Goal: Task Accomplishment & Management: Use online tool/utility

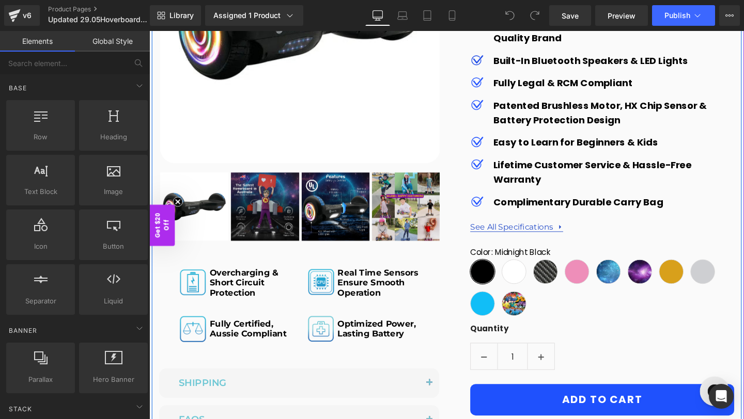
scroll to position [279, 0]
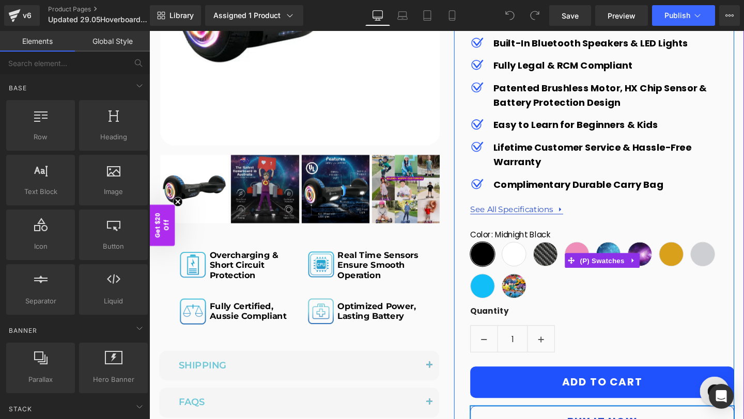
click at [497, 269] on span "Midnight Black" at bounding box center [499, 266] width 26 height 26
click at [492, 278] on div "Color : Midnight Black Midnight Black White Carbon Black Pink Blue Galaxy Purpl…" at bounding box center [624, 281] width 277 height 80
click at [599, 275] on span "(P) Swatches" at bounding box center [625, 272] width 52 height 15
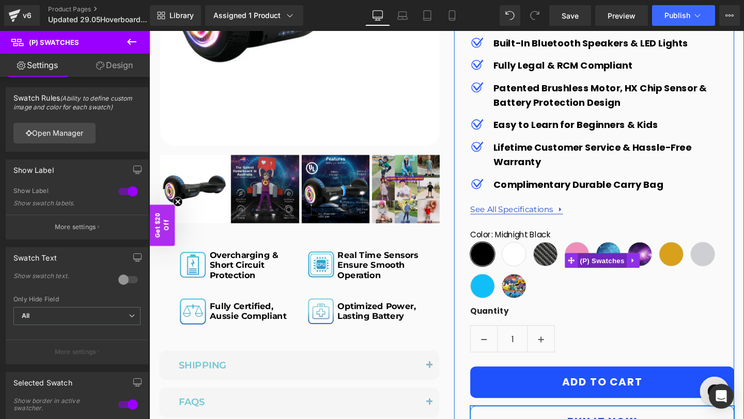
click at [619, 265] on span "(P) Swatches" at bounding box center [625, 272] width 52 height 15
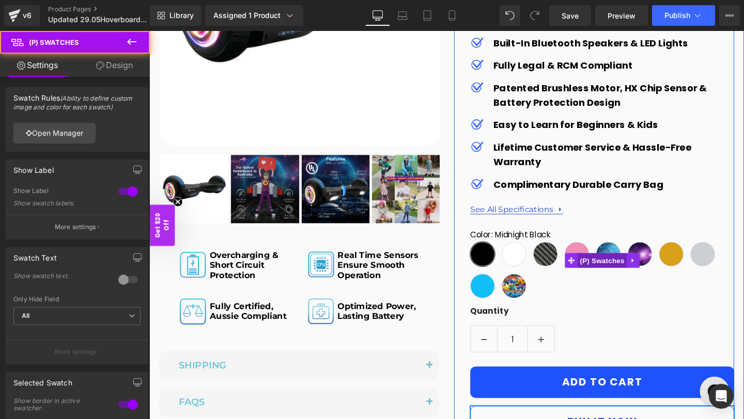
click at [619, 265] on span "(P) Swatches" at bounding box center [625, 272] width 52 height 15
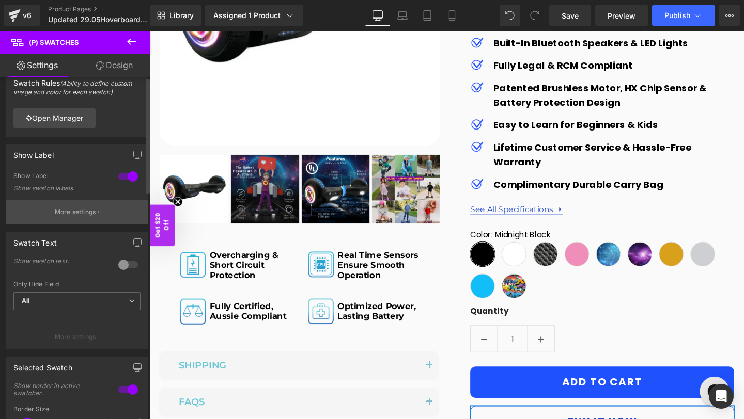
scroll to position [0, 0]
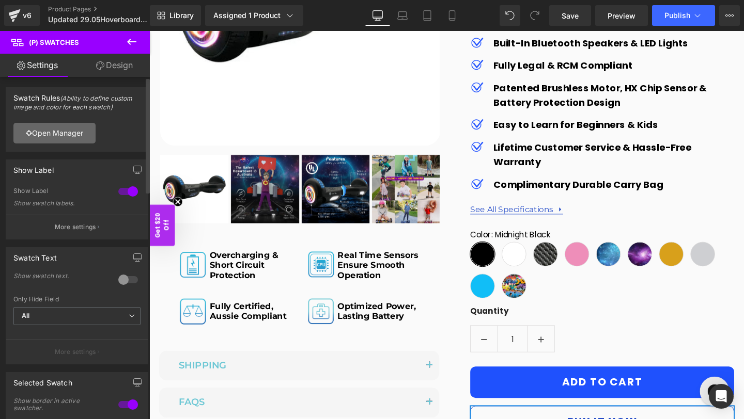
click at [71, 138] on link "Open Manager" at bounding box center [54, 133] width 82 height 21
click at [59, 168] on div "Show Label" at bounding box center [77, 170] width 142 height 20
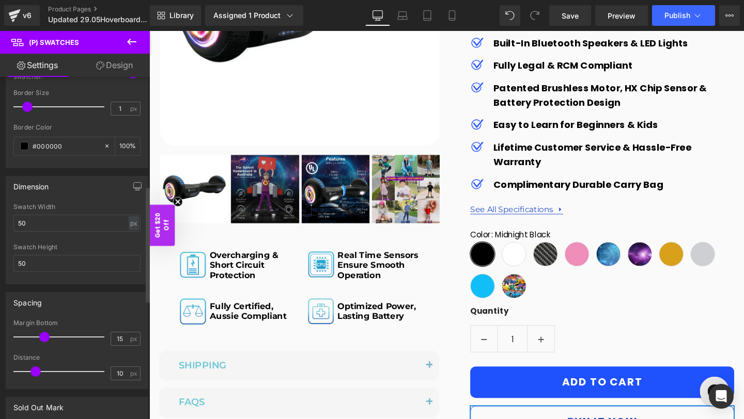
scroll to position [311, 0]
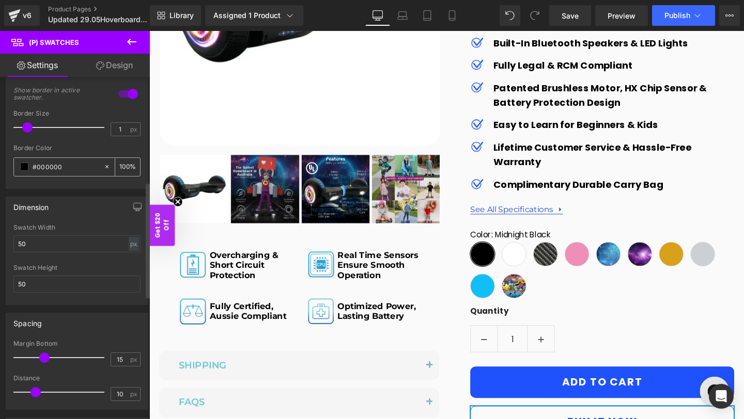
click at [69, 168] on input "#000000" at bounding box center [66, 166] width 66 height 11
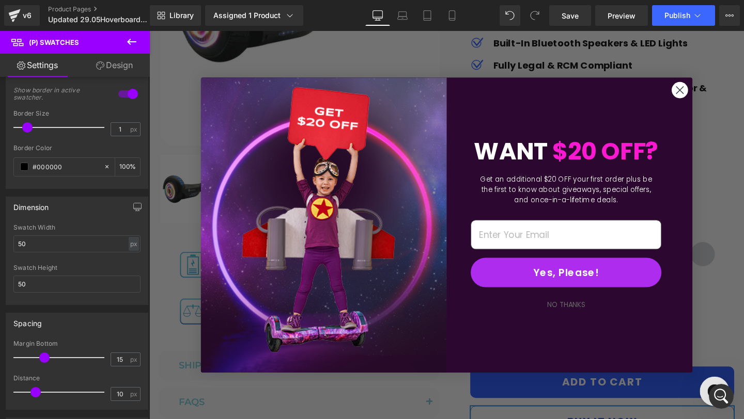
click at [711, 91] on circle "Close dialog" at bounding box center [706, 93] width 17 height 17
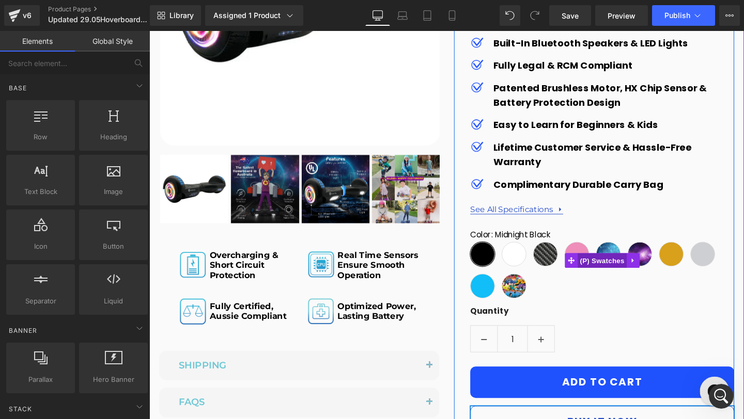
click at [623, 272] on span "(P) Swatches" at bounding box center [625, 272] width 52 height 15
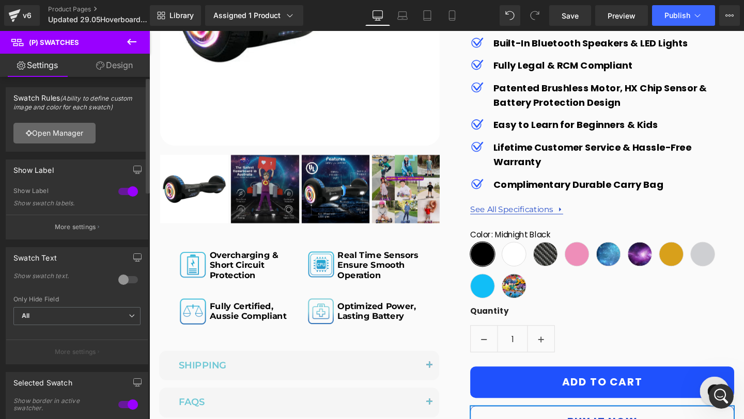
click at [56, 132] on link "Open Manager" at bounding box center [54, 133] width 82 height 21
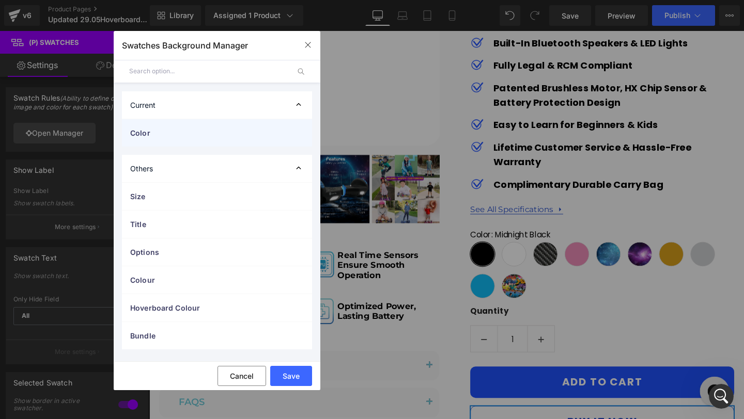
click at [190, 128] on span "Color" at bounding box center [206, 133] width 153 height 11
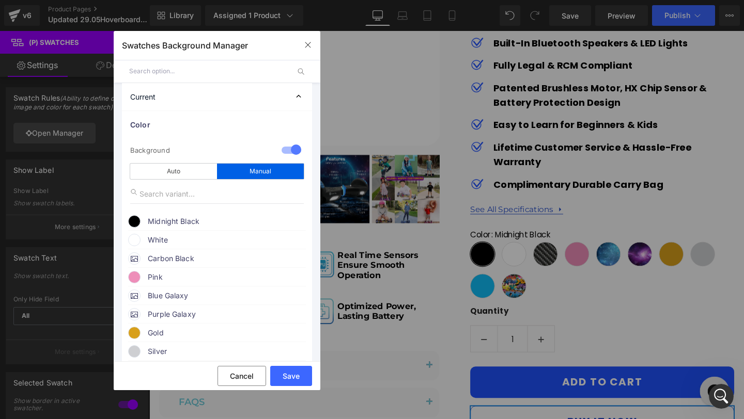
scroll to position [9, 0]
click at [187, 257] on span "Carbon Black" at bounding box center [226, 258] width 157 height 12
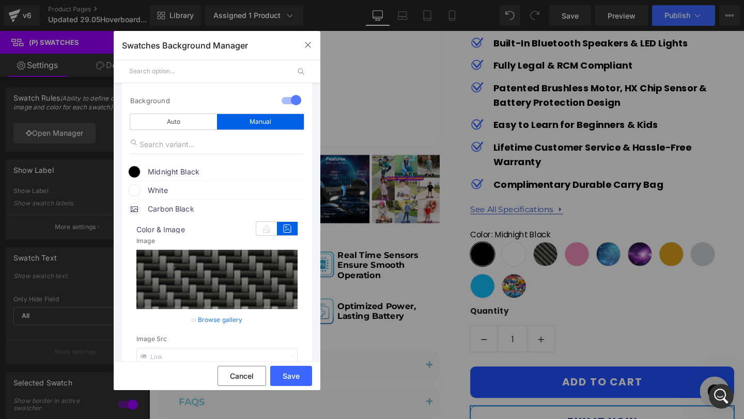
scroll to position [57, 0]
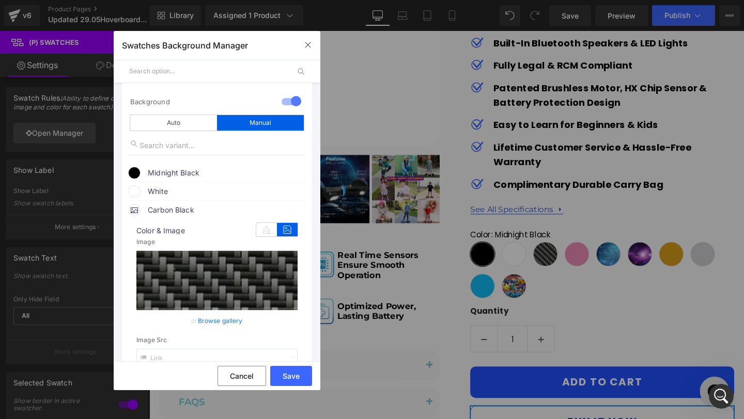
click at [206, 359] on input "text" at bounding box center [216, 358] width 161 height 18
type input "[URL][DOMAIN_NAME]"
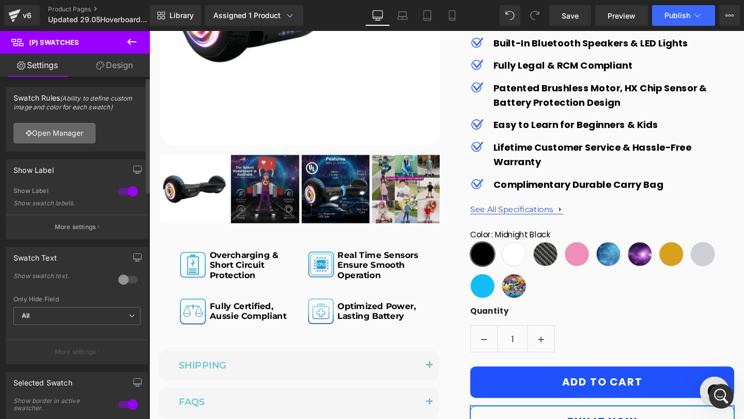
click at [77, 135] on link "Open Manager" at bounding box center [54, 133] width 82 height 21
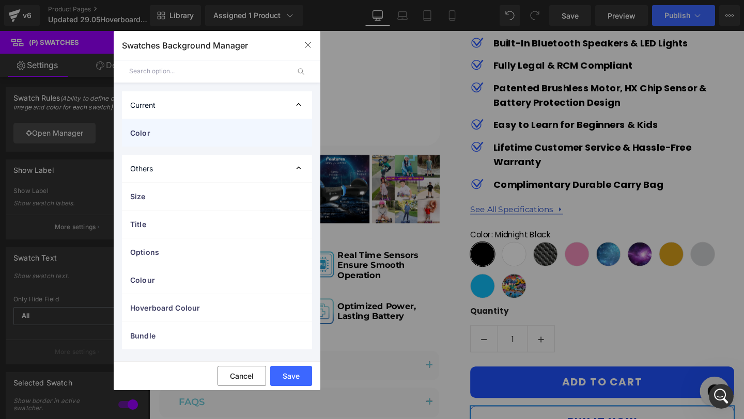
click at [207, 135] on span "Color" at bounding box center [206, 133] width 153 height 11
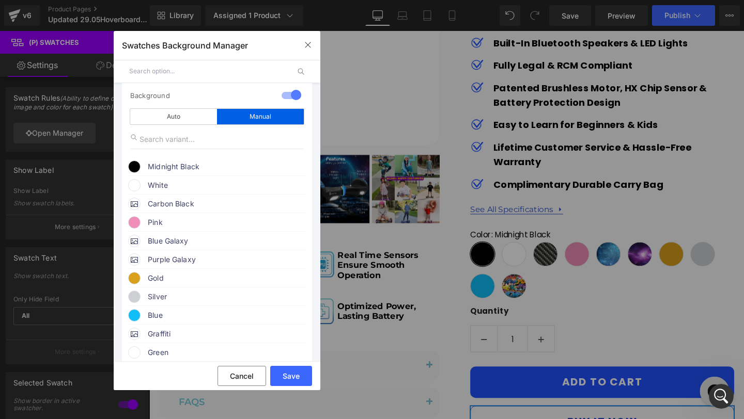
scroll to position [69, 0]
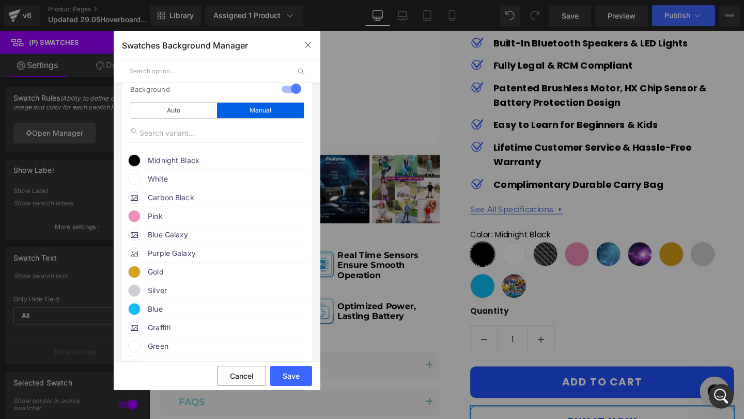
click at [193, 239] on span "Blue Galaxy" at bounding box center [226, 235] width 157 height 12
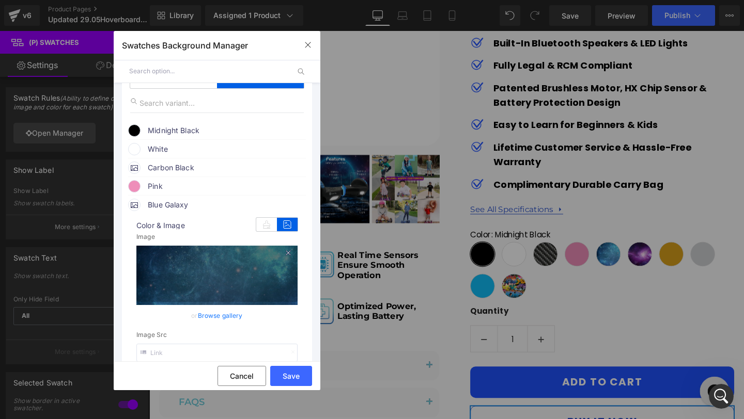
scroll to position [105, 0]
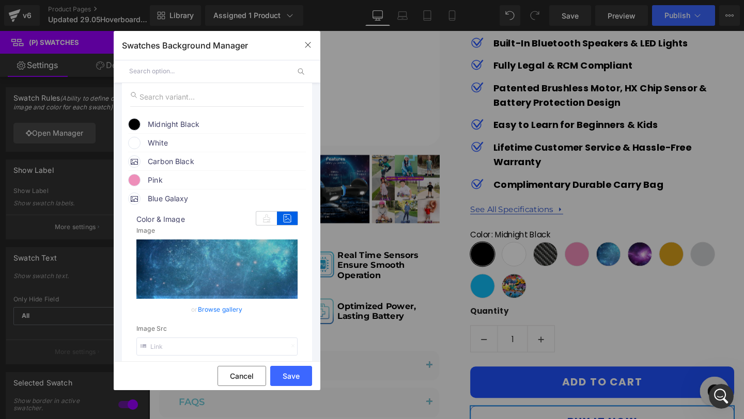
click at [197, 349] on input "text" at bounding box center [216, 347] width 161 height 18
type input "[URL][DOMAIN_NAME]"
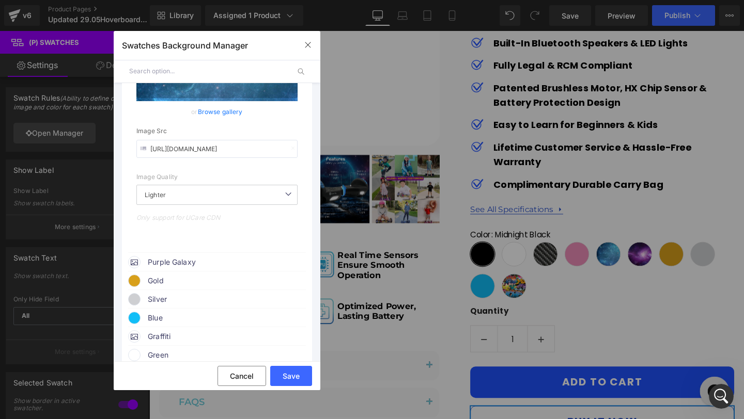
scroll to position [343, 0]
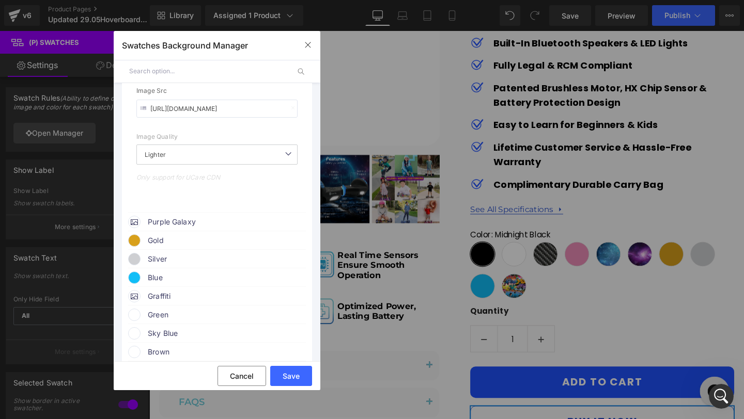
click at [178, 226] on span "Purple Galaxy" at bounding box center [226, 222] width 157 height 12
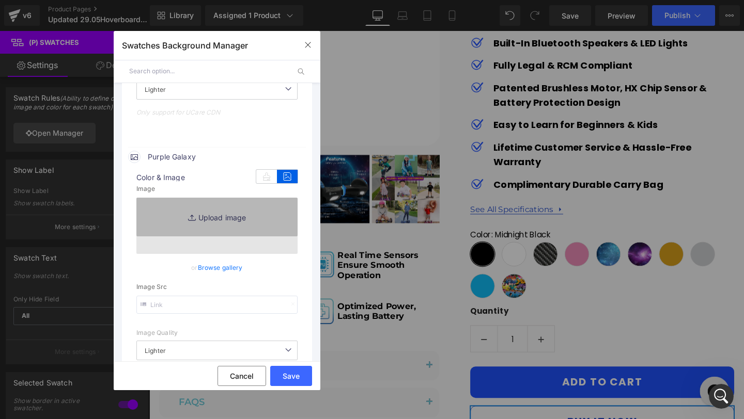
scroll to position [406, 0]
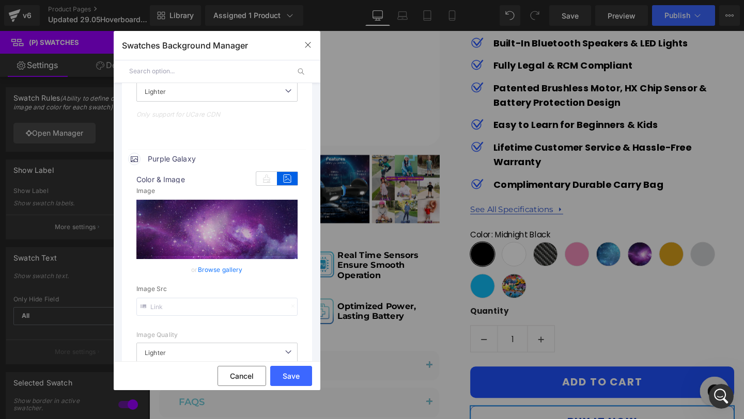
click at [203, 312] on input "text" at bounding box center [216, 307] width 161 height 18
type input "[URL][DOMAIN_NAME]"
click at [203, 312] on input "[URL][DOMAIN_NAME]" at bounding box center [216, 307] width 161 height 18
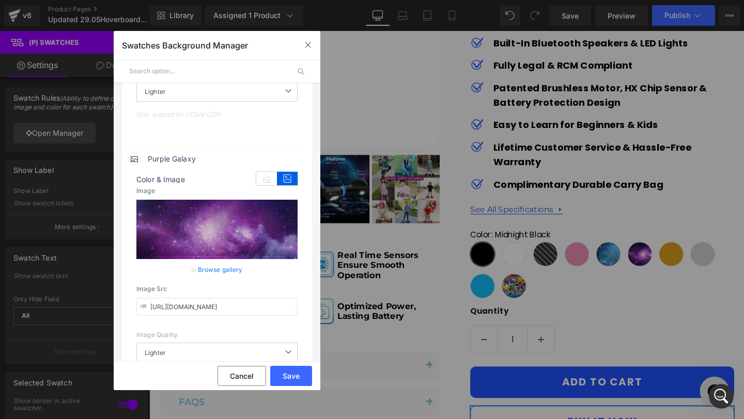
click at [203, 312] on input "[URL][DOMAIN_NAME]" at bounding box center [216, 307] width 161 height 18
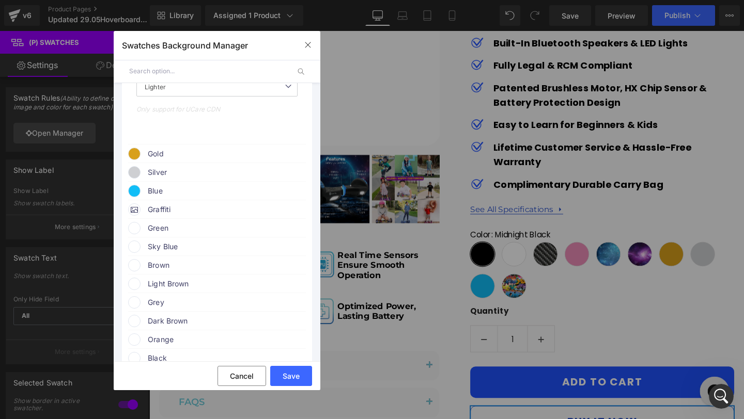
scroll to position [669, 0]
click at [185, 214] on span "Graffiti" at bounding box center [226, 213] width 157 height 12
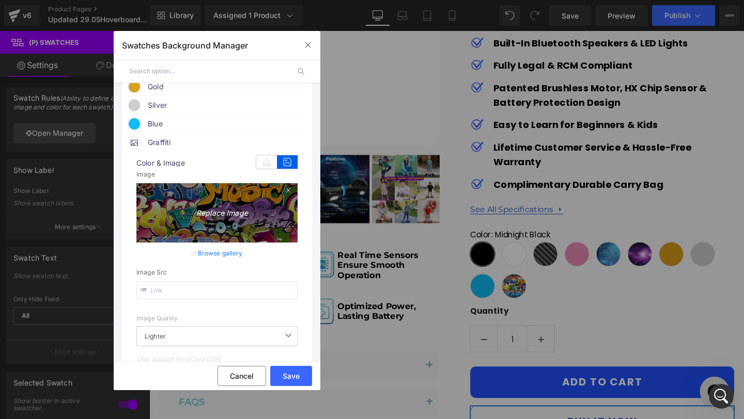
scroll to position [741, 0]
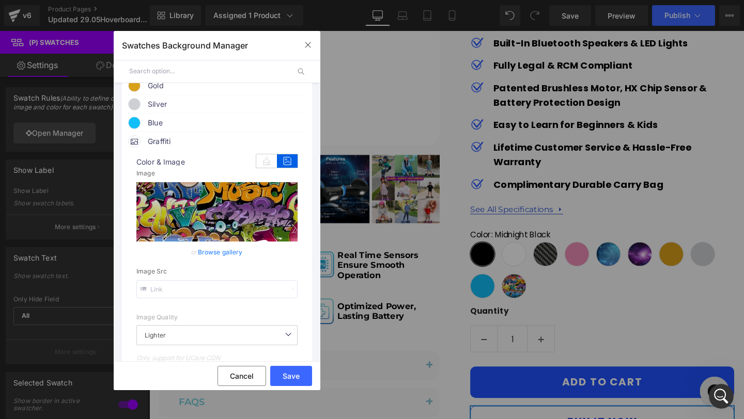
click at [205, 292] on input "text" at bounding box center [216, 289] width 161 height 18
type input "[URL][DOMAIN_NAME]"
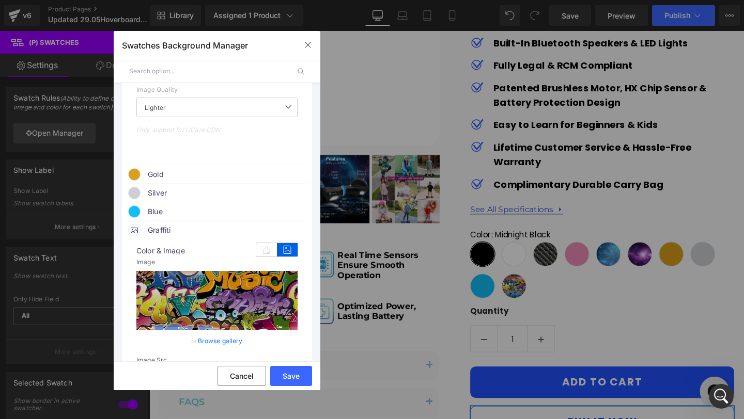
scroll to position [651, 0]
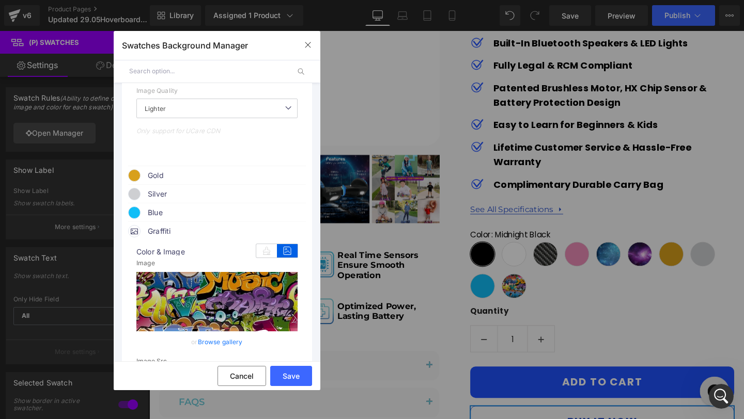
click at [145, 215] on div "Blue" at bounding box center [217, 210] width 178 height 15
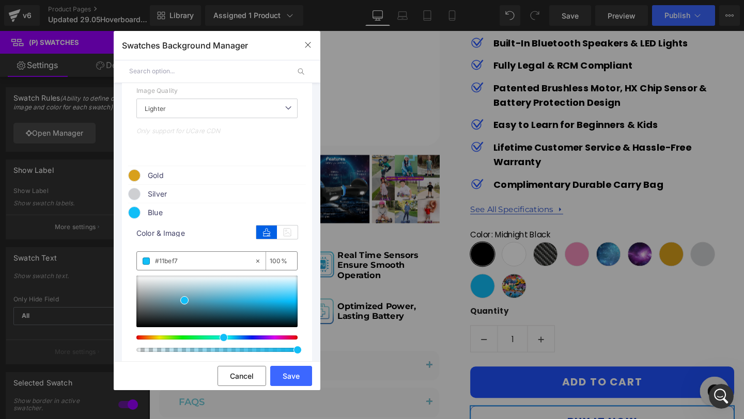
click at [196, 264] on input "#11bef7" at bounding box center [204, 261] width 99 height 11
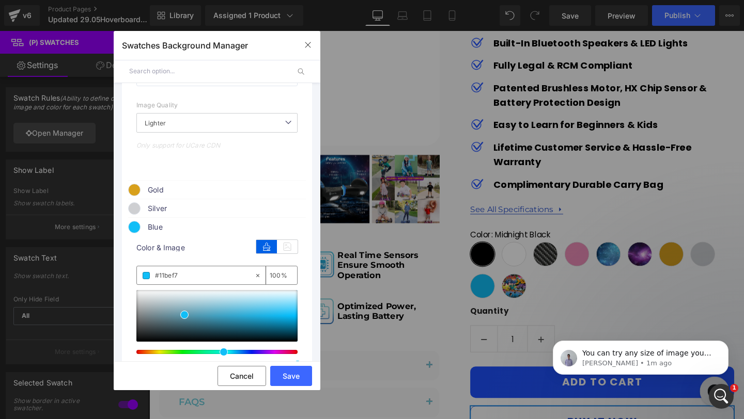
scroll to position [637, 0]
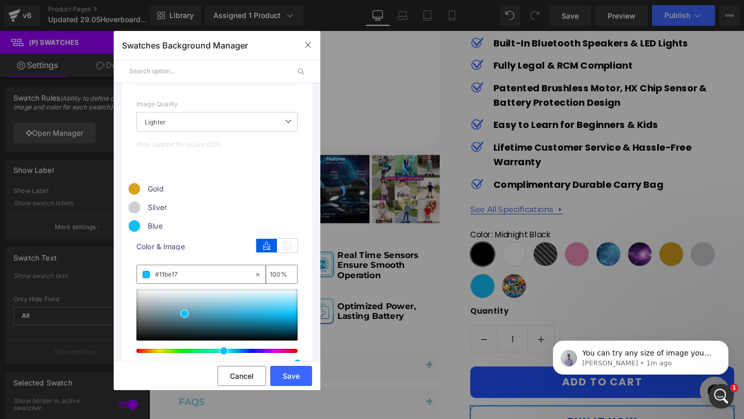
click at [166, 213] on span "Silver" at bounding box center [226, 207] width 157 height 12
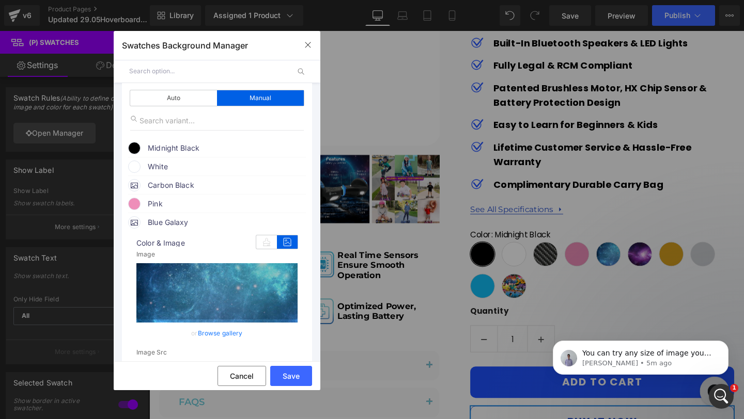
scroll to position [81, 0]
click at [170, 208] on span "Pink" at bounding box center [226, 204] width 157 height 12
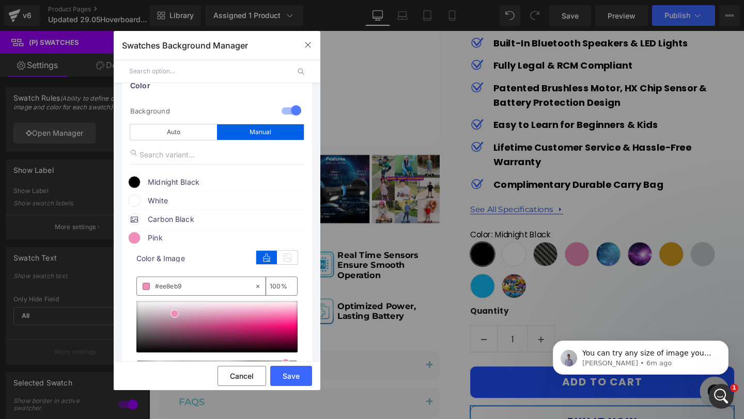
scroll to position [41, 0]
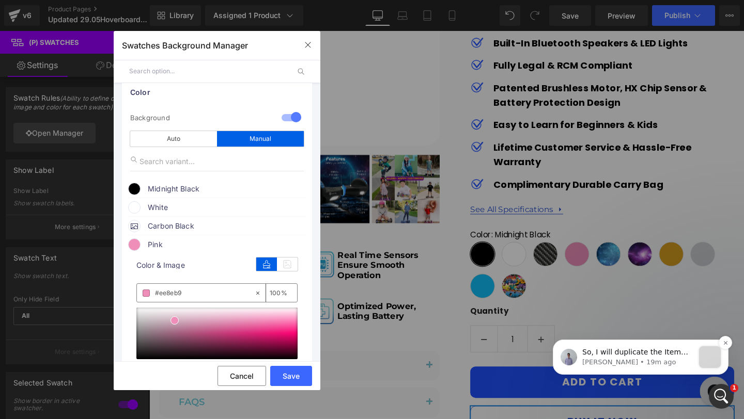
click at [699, 353] on div "message notification from Brad, 19m ago. So, I will duplicate the Item List. Th…" at bounding box center [710, 358] width 22 height 22
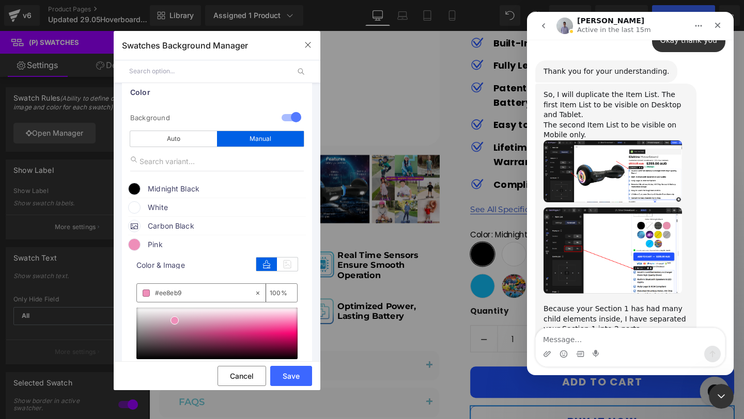
scroll to position [3138, 0]
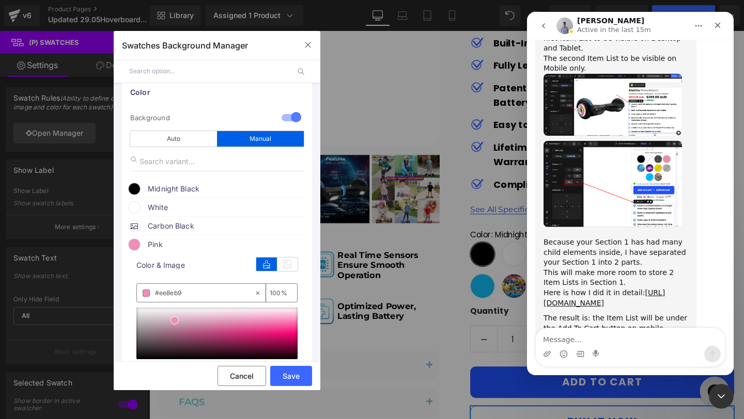
click at [310, 45] on div at bounding box center [372, 194] width 744 height 388
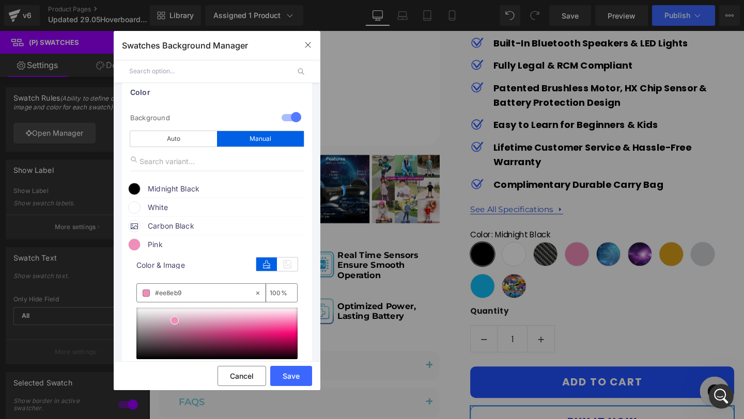
scroll to position [3224, 0]
click at [310, 45] on icon "button" at bounding box center [308, 45] width 8 height 8
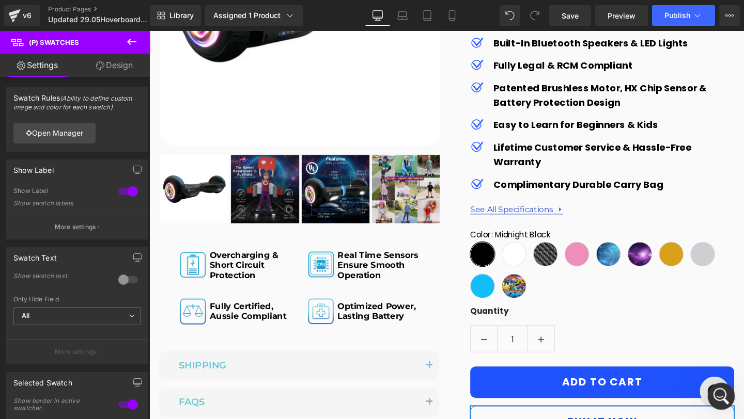
click at [712, 388] on div "Open Intercom Messenger" at bounding box center [719, 395] width 34 height 34
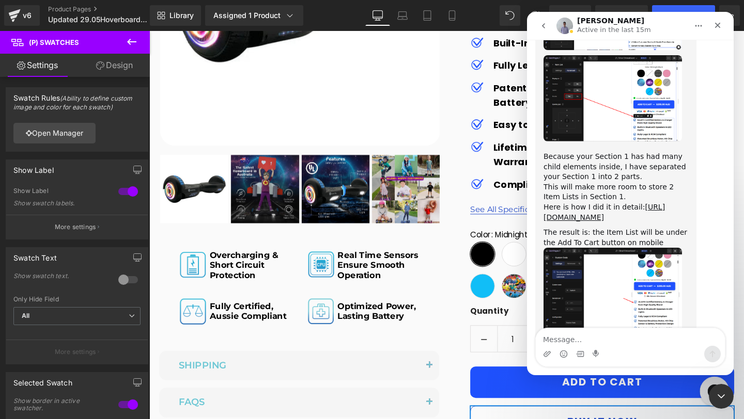
click at [580, 339] on textarea "Message…" at bounding box center [630, 337] width 189 height 18
type textarea "Thank you so much i will check it"
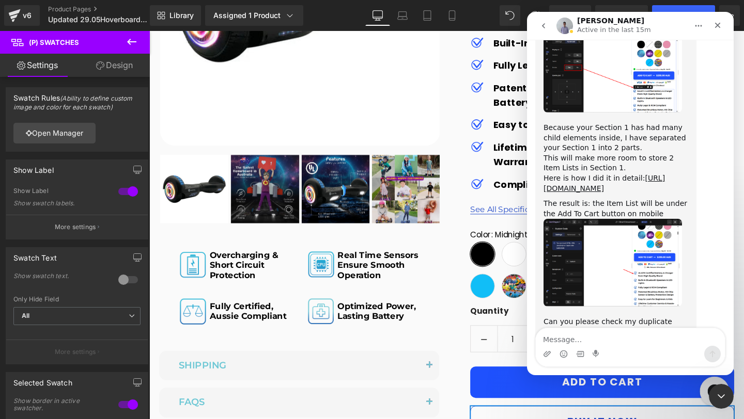
scroll to position [3255, 0]
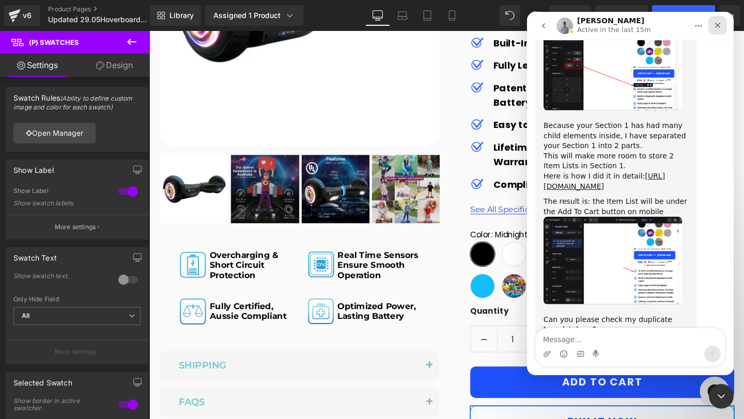
click at [715, 28] on icon "Close" at bounding box center [717, 25] width 8 height 8
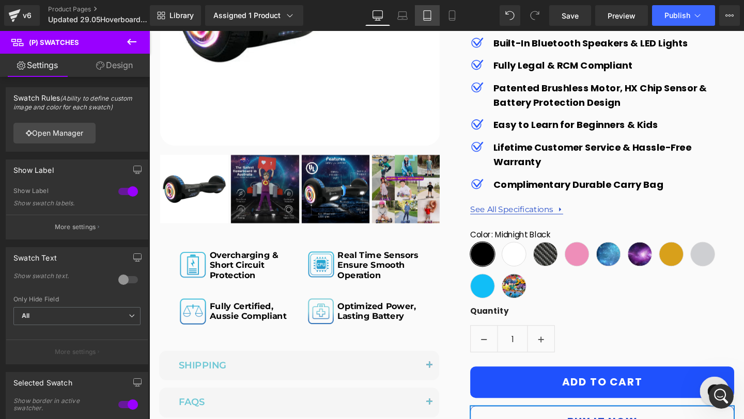
click at [426, 22] on link "Tablet" at bounding box center [427, 15] width 25 height 21
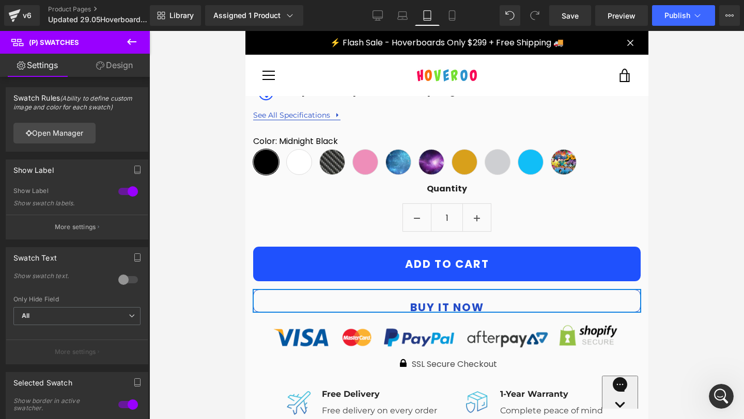
scroll to position [613, 0]
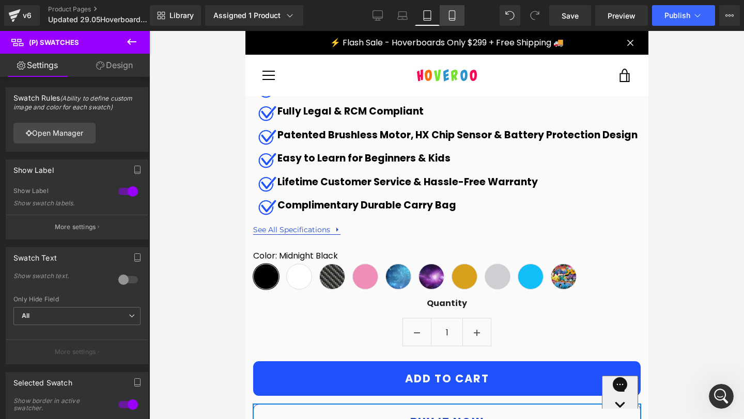
click at [451, 15] on icon at bounding box center [452, 15] width 10 height 10
type input "100"
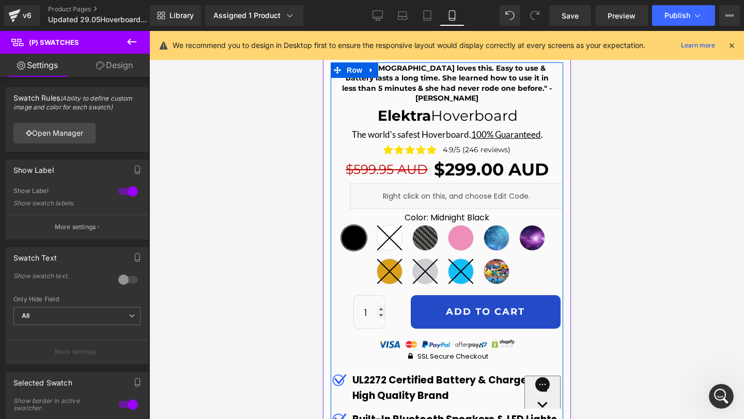
scroll to position [433, 0]
